Goal: Task Accomplishment & Management: Use online tool/utility

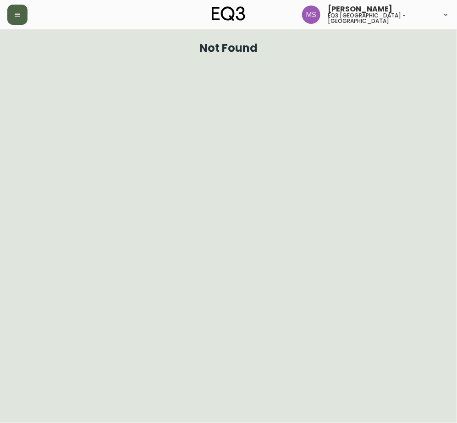
click at [22, 16] on button "button" at bounding box center [17, 15] width 20 height 20
